Goal: Check status: Check status

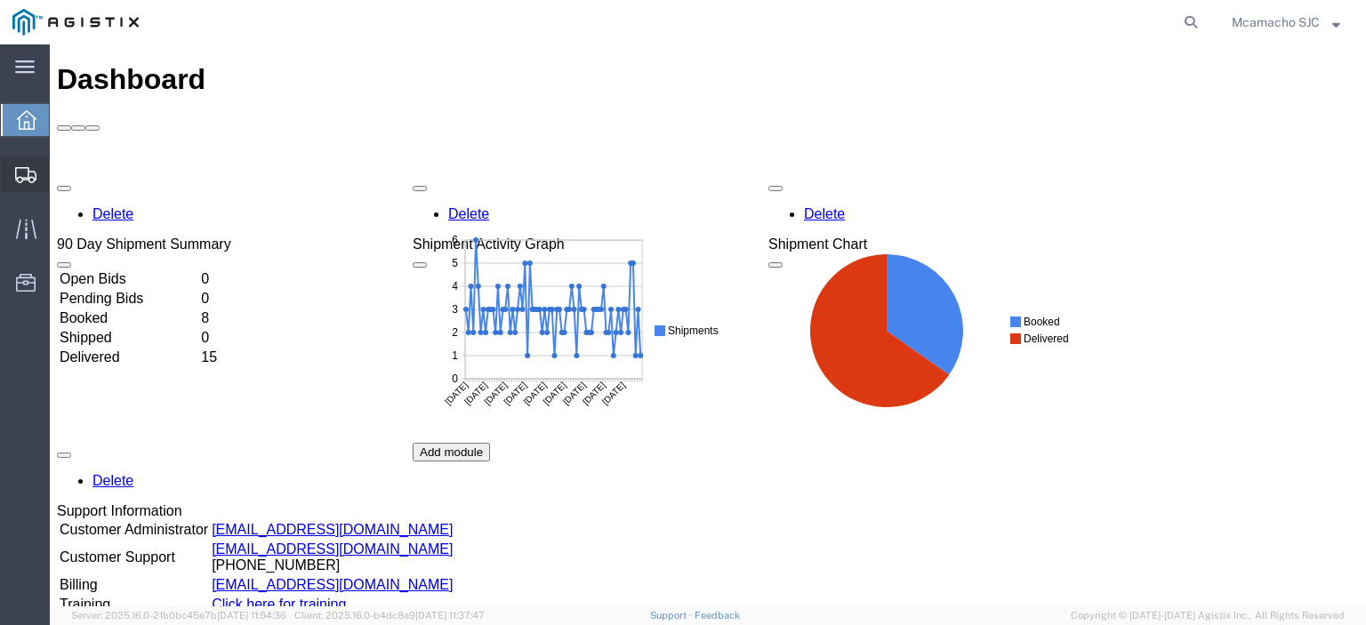
click at [61, 167] on span "Shipments" at bounding box center [55, 175] width 12 height 36
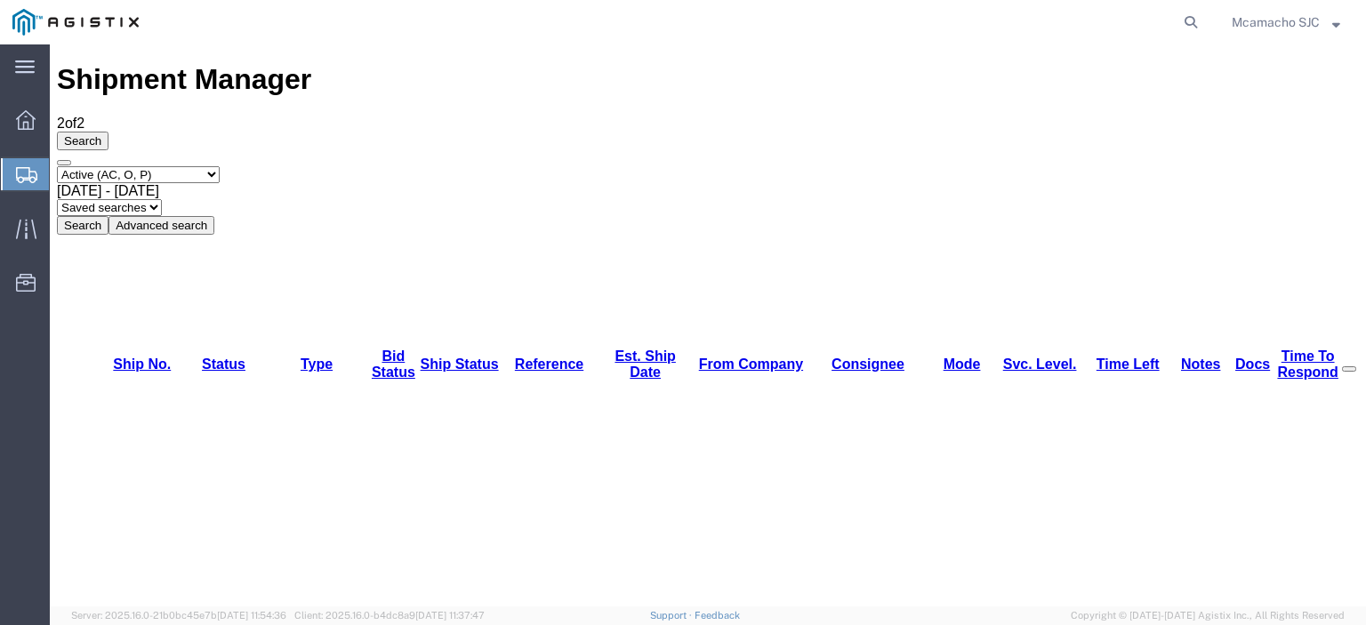
click at [136, 166] on select "Select status Active (AC, O, P) All Approved Awaiting Confirmation (AC) Booked …" at bounding box center [138, 174] width 163 height 17
select select "ALL"
click at [57, 166] on select "Select status Active (AC, O, P) All Approved Awaiting Confirmation (AC) Booked …" at bounding box center [138, 174] width 163 height 17
click at [109, 216] on button "Search" at bounding box center [83, 225] width 52 height 19
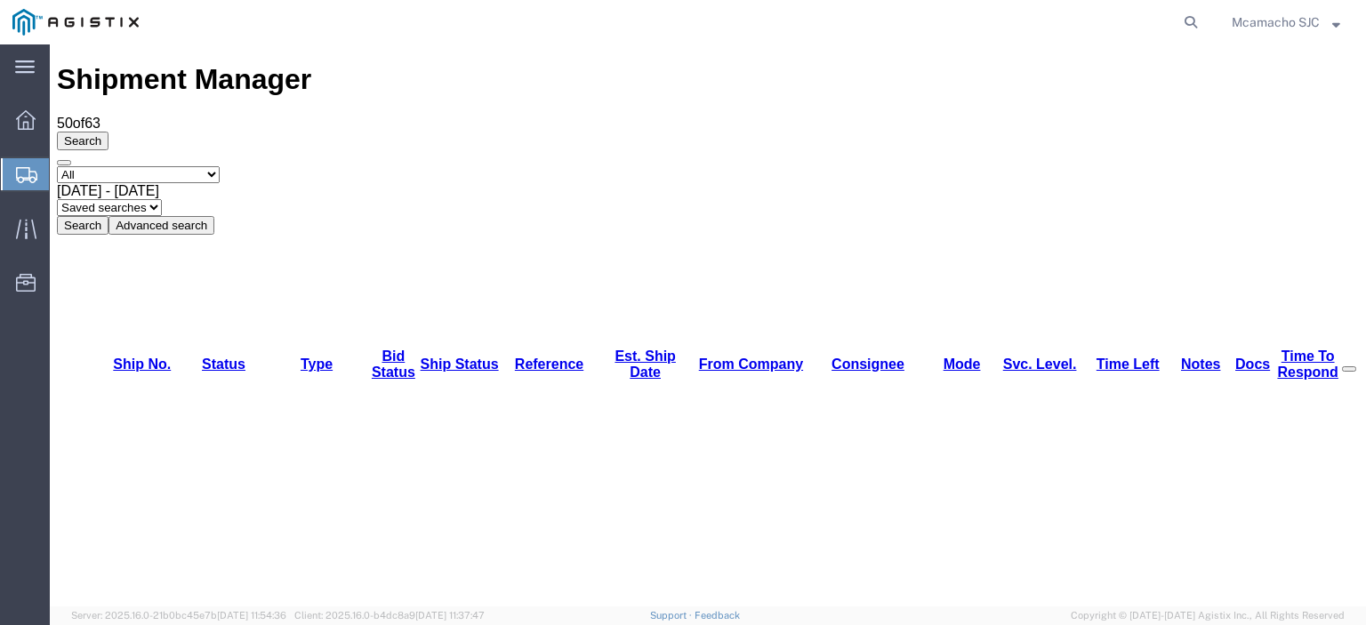
click at [186, 166] on select "Select status Active (AC, O, P) All Approved Awaiting Confirmation (AC) Booked …" at bounding box center [138, 174] width 163 height 17
click at [57, 166] on select "Select status Active (AC, O, P) All Approved Awaiting Confirmation (AC) Booked …" at bounding box center [138, 174] width 163 height 17
click at [109, 216] on button "Search" at bounding box center [83, 225] width 52 height 19
